Goal: Navigation & Orientation: Find specific page/section

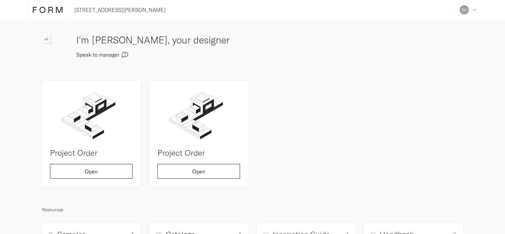
click at [122, 54] on icon "button" at bounding box center [125, 55] width 6 height 6
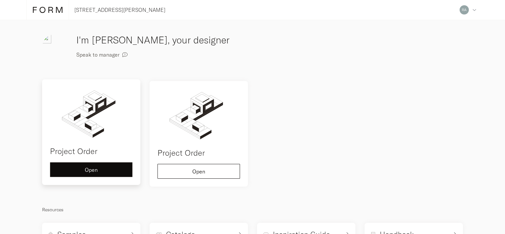
click at [103, 172] on button "Open" at bounding box center [91, 169] width 83 height 15
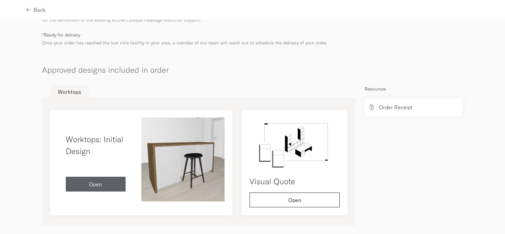
scroll to position [185, 0]
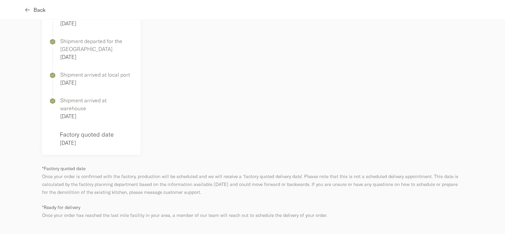
click at [29, 8] on icon "button" at bounding box center [27, 9] width 5 height 5
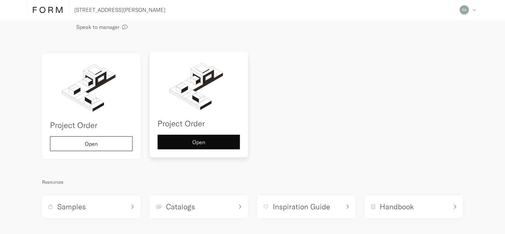
click at [189, 144] on div "Open" at bounding box center [198, 142] width 71 height 5
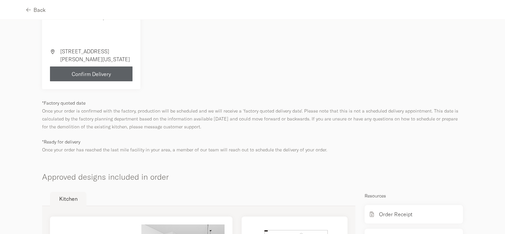
scroll to position [321, 0]
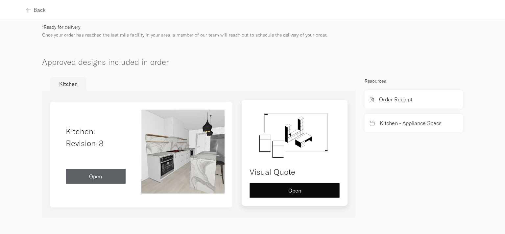
click at [275, 184] on button "Open" at bounding box center [295, 190] width 90 height 15
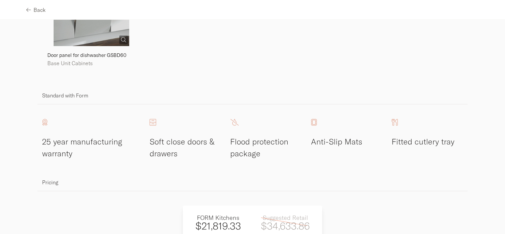
scroll to position [1207, 0]
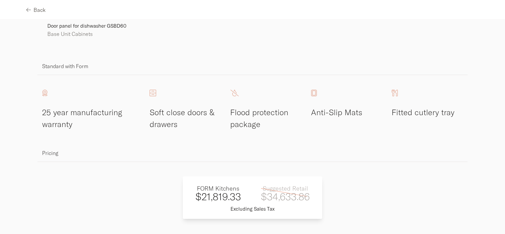
click at [394, 116] on h4 "Fitted cutlery tray" at bounding box center [427, 112] width 71 height 12
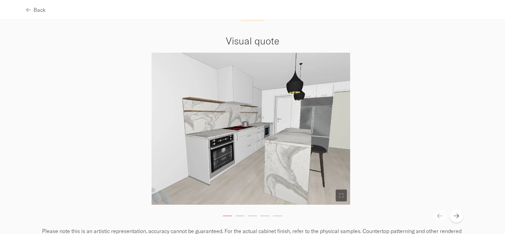
scroll to position [0, 0]
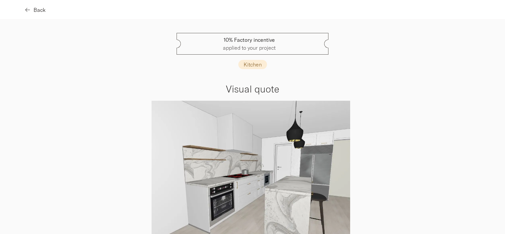
click at [42, 13] on button "Back" at bounding box center [35, 9] width 19 height 15
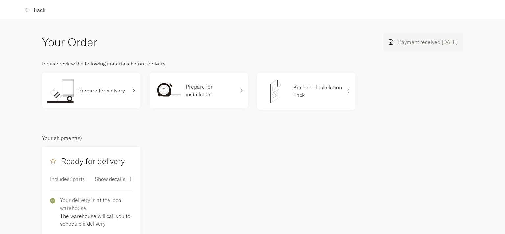
click at [41, 9] on span "Back" at bounding box center [40, 9] width 12 height 5
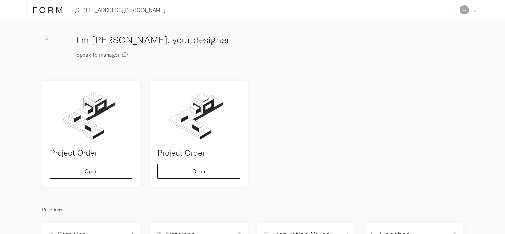
click at [474, 12] on icon at bounding box center [475, 11] width 4 height 4
click at [413, 39] on div "Collaborators" at bounding box center [434, 45] width 90 height 17
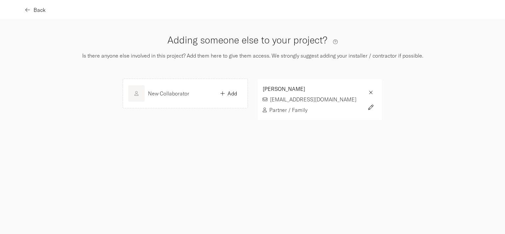
click at [37, 11] on span "Back" at bounding box center [40, 9] width 12 height 5
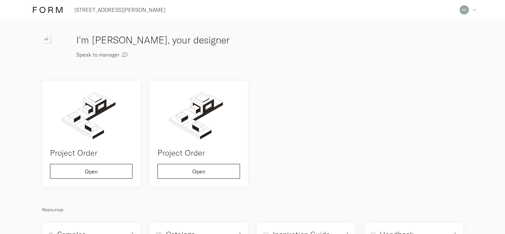
click at [37, 10] on icon at bounding box center [48, 9] width 30 height 7
click at [474, 7] on div "Address Collaborators Profile Deposits Log out 10% Factory incentive applied to…" at bounding box center [468, 10] width 22 height 20
click at [407, 56] on div "Profile" at bounding box center [434, 62] width 90 height 17
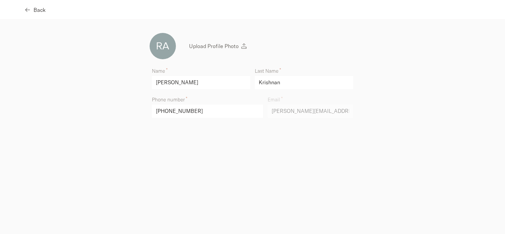
click at [36, 9] on span "Back" at bounding box center [40, 9] width 12 height 5
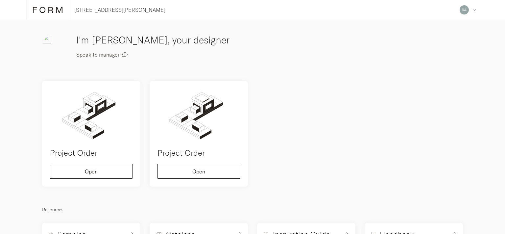
scroll to position [28, 0]
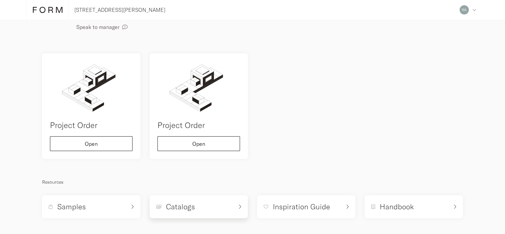
click at [174, 199] on div "Catalogs" at bounding box center [199, 206] width 98 height 23
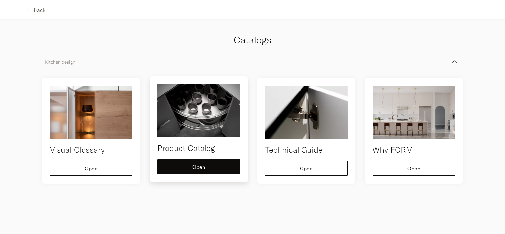
click at [190, 176] on div "Product Catalog Open" at bounding box center [199, 129] width 98 height 106
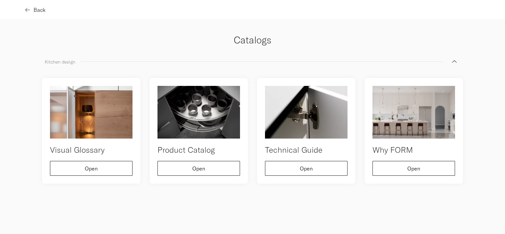
click at [37, 11] on span "Back" at bounding box center [40, 9] width 12 height 5
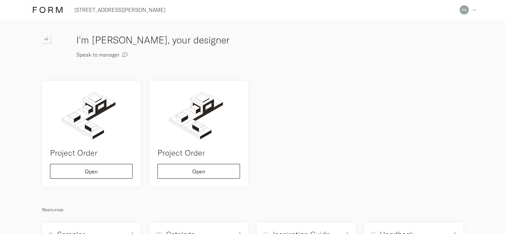
click at [93, 38] on h3 "I'm [PERSON_NAME], your designer" at bounding box center [175, 40] width 199 height 14
click at [123, 54] on icon "button" at bounding box center [125, 54] width 6 height 6
